Goal: Task Accomplishment & Management: Complete application form

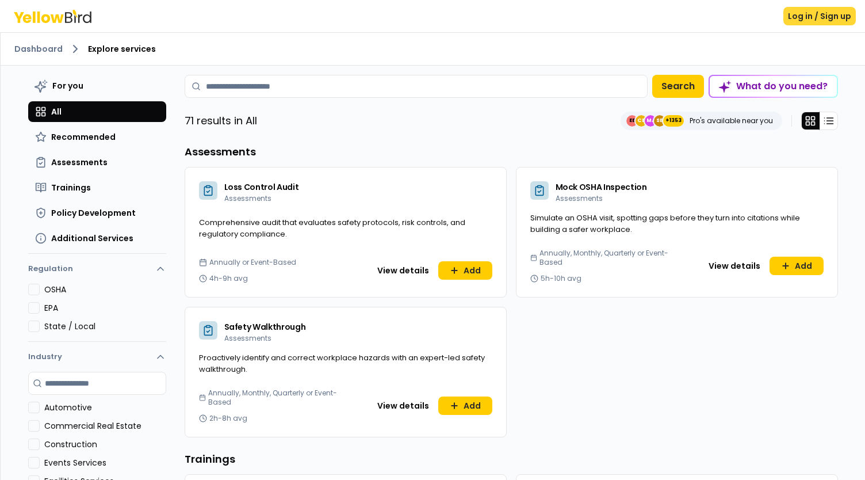
click at [813, 19] on button "Log in / Sign up" at bounding box center [819, 16] width 72 height 18
